Goal: Task Accomplishment & Management: Complete application form

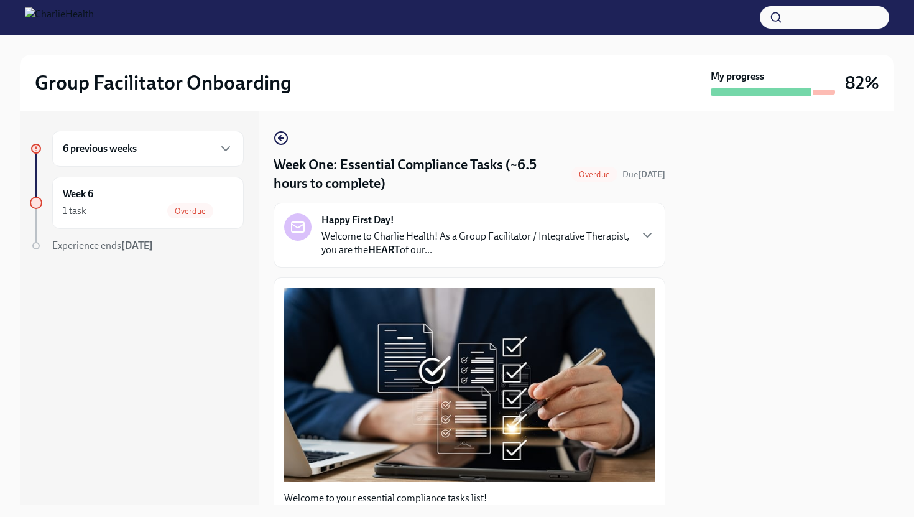
scroll to position [797, 0]
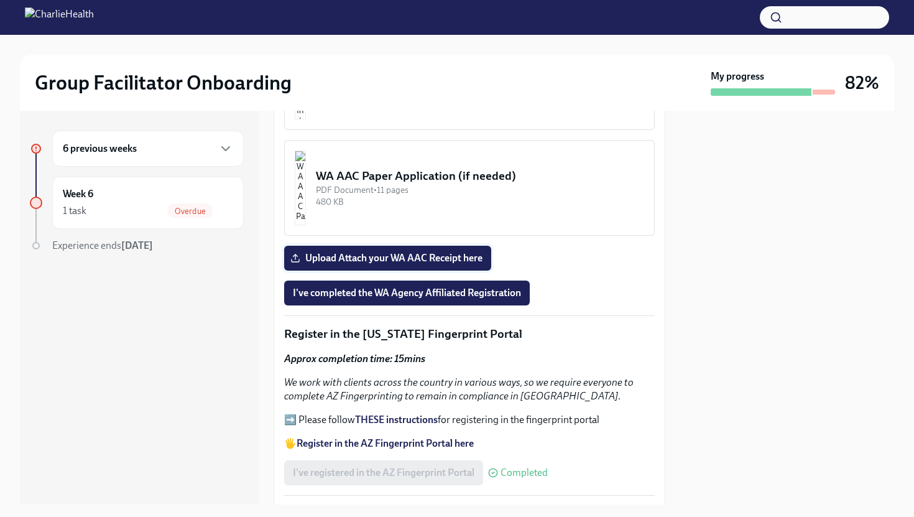
scroll to position [1242, 0]
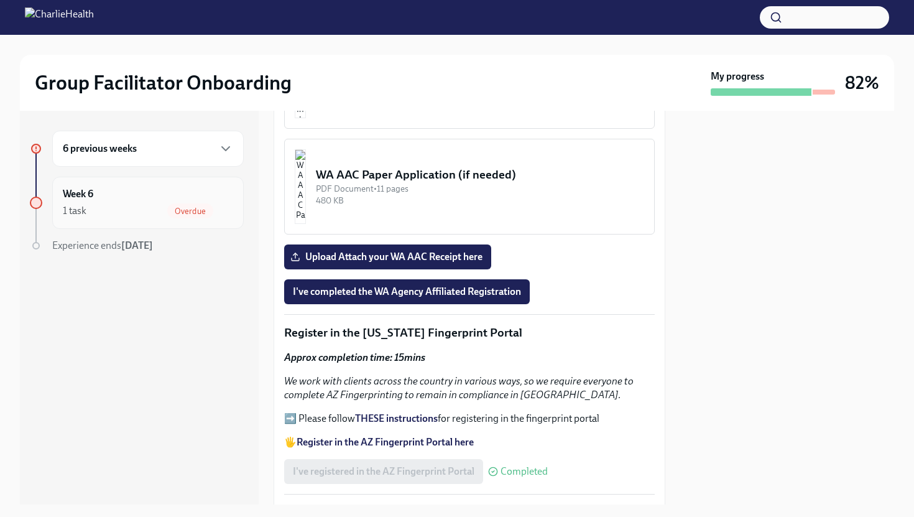
click at [108, 203] on div "1 task Overdue" at bounding box center [148, 210] width 170 height 15
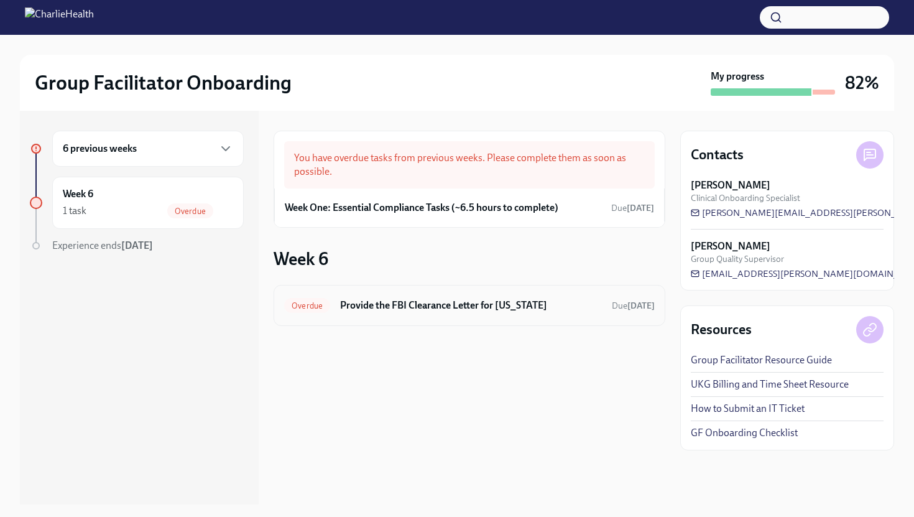
click at [418, 306] on h6 "Provide the FBI Clearance Letter for [US_STATE]" at bounding box center [471, 305] width 262 height 14
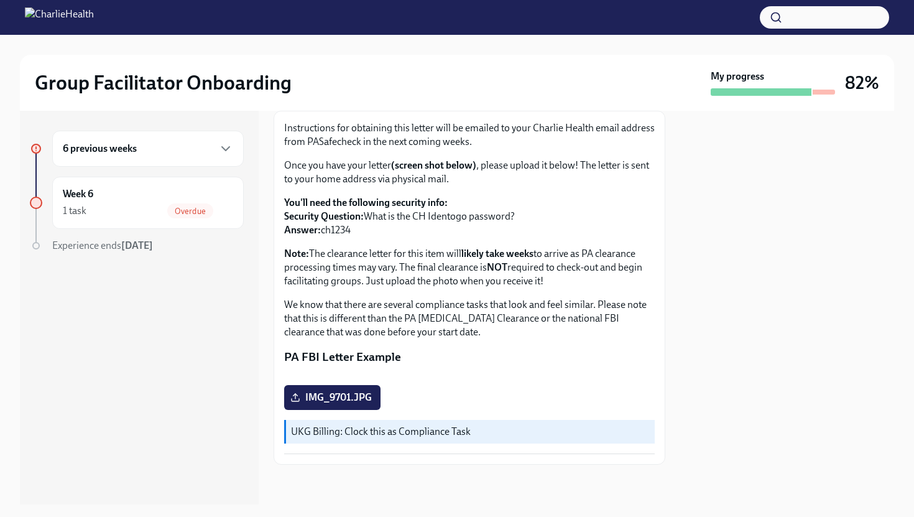
scroll to position [216, 0]
click at [336, 402] on span "IMG_9701.JPG" at bounding box center [332, 397] width 79 height 12
click at [0, 0] on input "IMG_9701.JPG" at bounding box center [0, 0] width 0 height 0
click at [328, 396] on span "IMG_9701.JPG" at bounding box center [332, 397] width 79 height 12
click at [0, 0] on input "IMG_9701.JPG" at bounding box center [0, 0] width 0 height 0
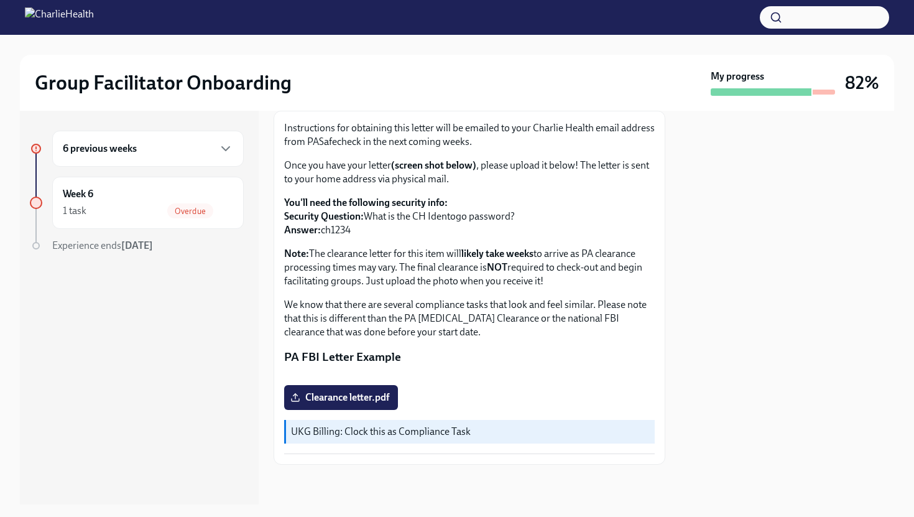
scroll to position [205, 0]
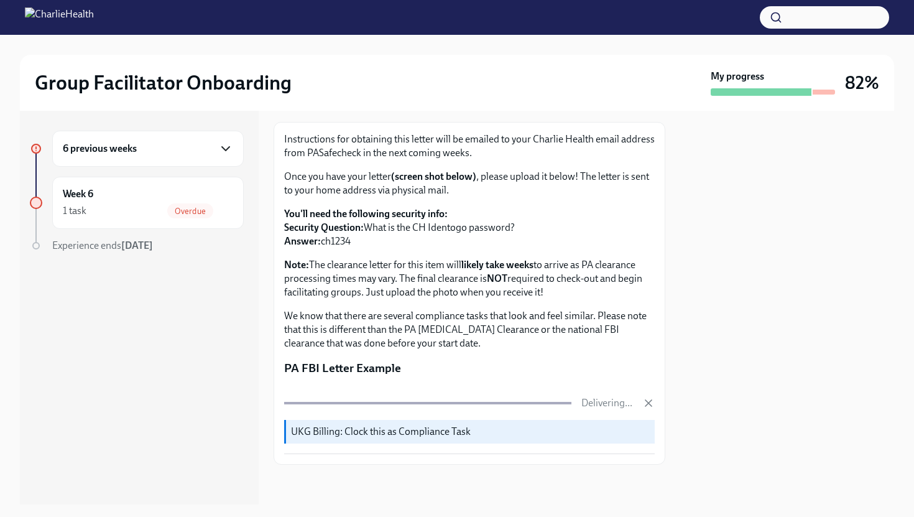
click at [229, 149] on icon "button" at bounding box center [225, 148] width 15 height 15
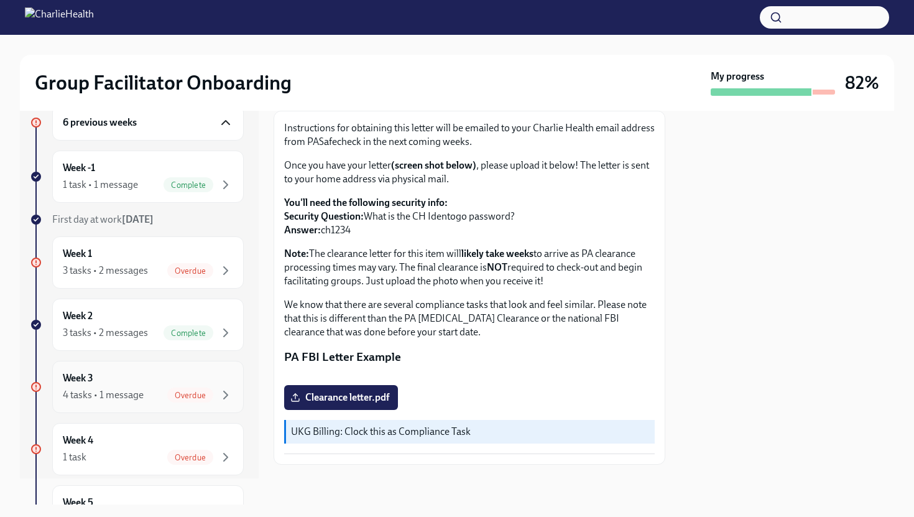
scroll to position [0, 0]
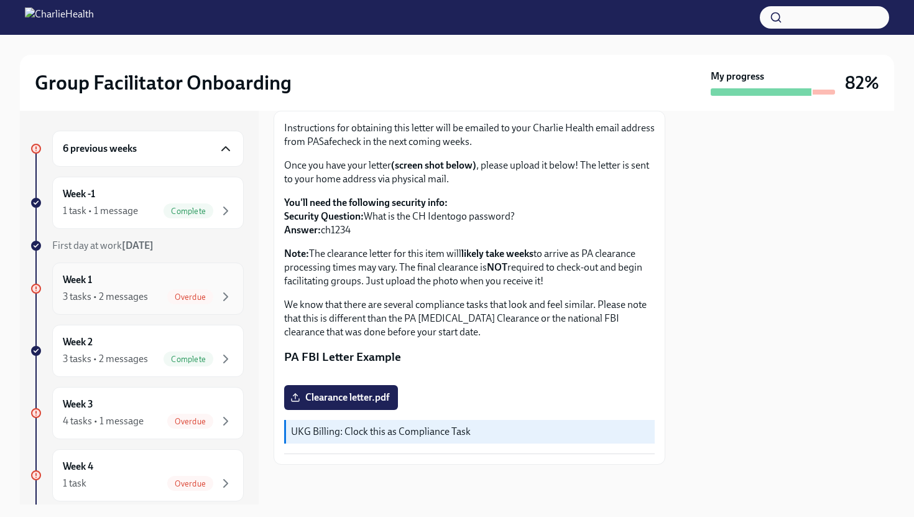
click at [137, 288] on div "Week 1 3 tasks • 2 messages Overdue" at bounding box center [148, 288] width 170 height 31
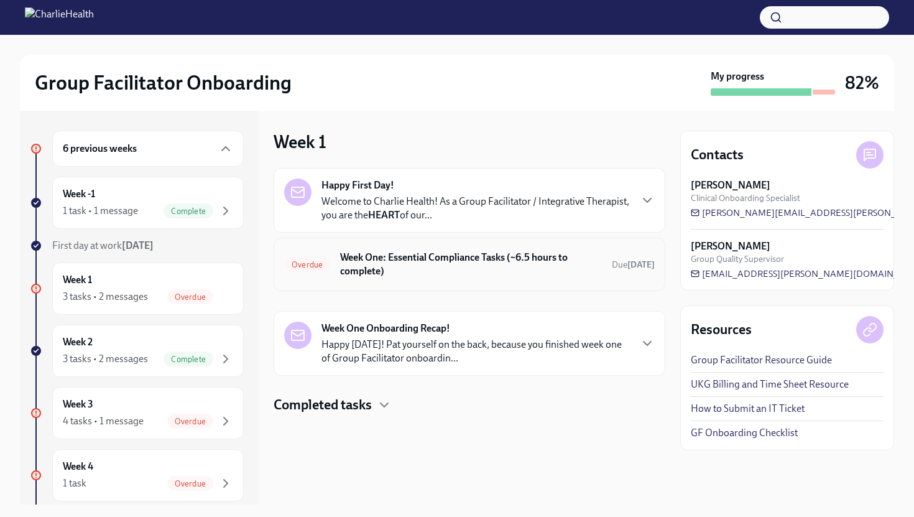
click at [457, 270] on h6 "Week One: Essential Compliance Tasks (~6.5 hours to complete)" at bounding box center [471, 264] width 262 height 27
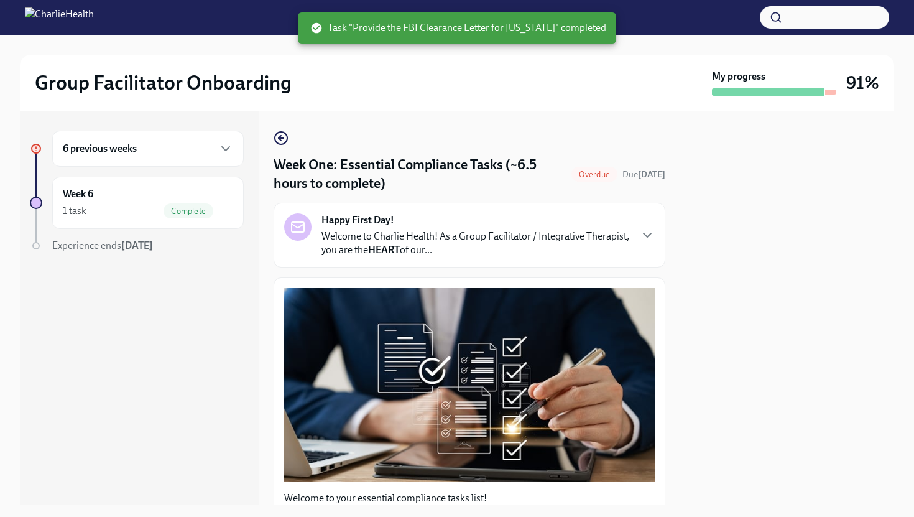
click at [215, 161] on div "6 previous weeks" at bounding box center [148, 149] width 192 height 36
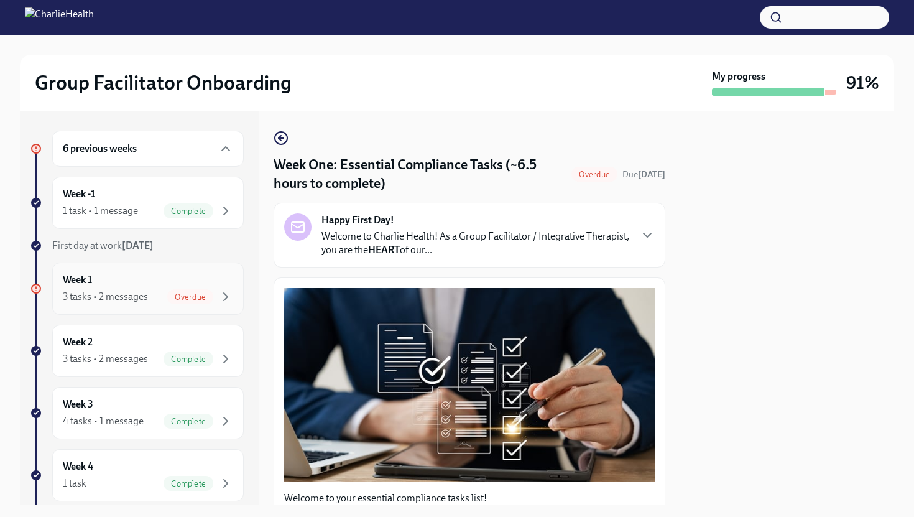
click at [141, 282] on div "Week 1 3 tasks • 2 messages Overdue" at bounding box center [148, 288] width 170 height 31
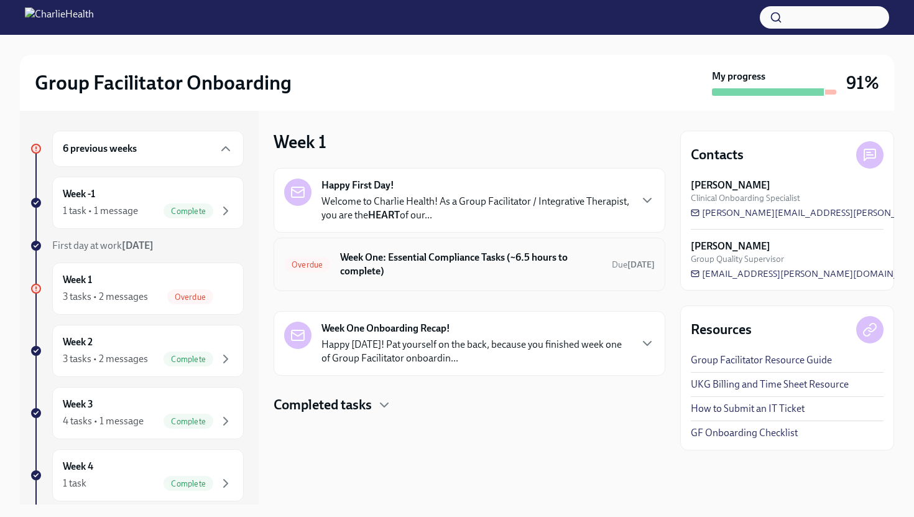
click at [370, 267] on h6 "Week One: Essential Compliance Tasks (~6.5 hours to complete)" at bounding box center [471, 264] width 262 height 27
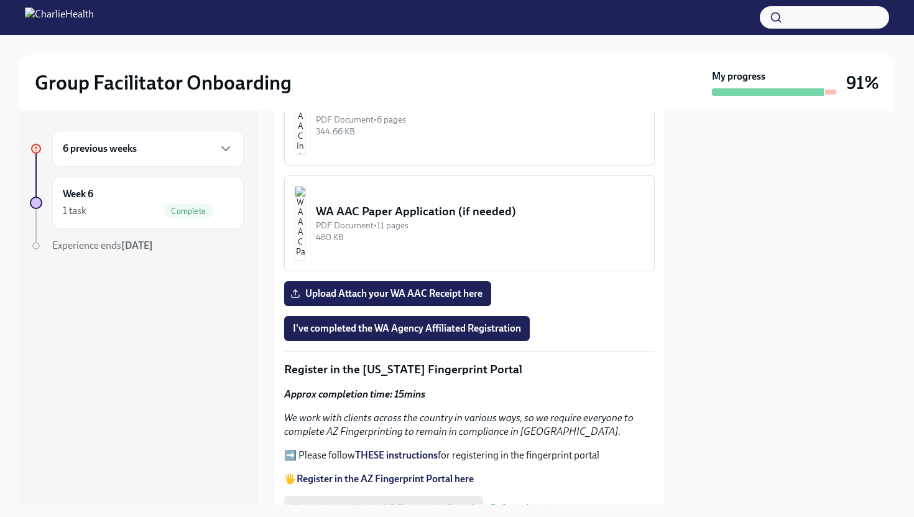
scroll to position [1206, 0]
click at [379, 323] on button "I've completed the WA Agency Affiliated Registration" at bounding box center [407, 327] width 246 height 25
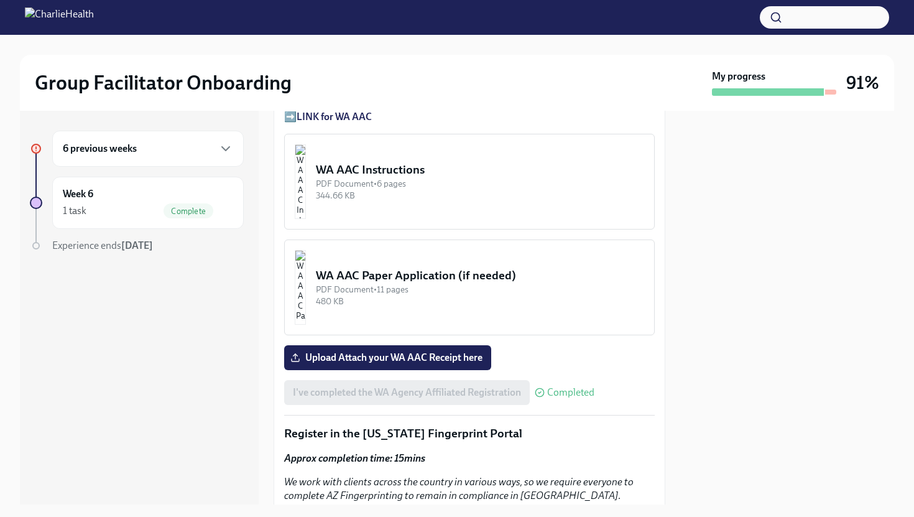
scroll to position [1127, 0]
